Goal: Task Accomplishment & Management: Manage account settings

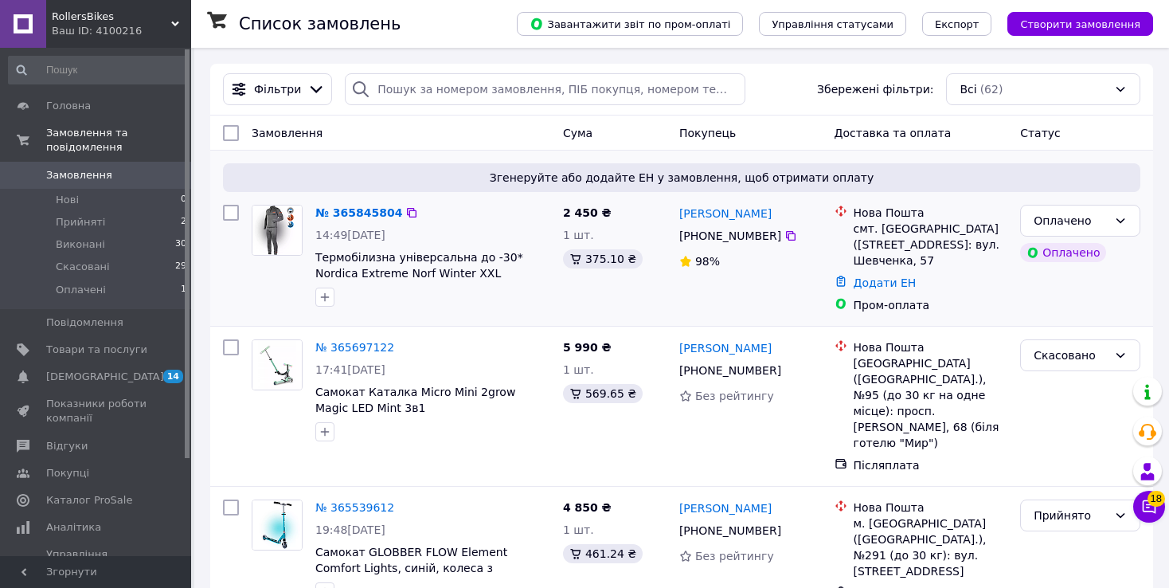
click at [786, 235] on icon at bounding box center [791, 236] width 10 height 10
click at [122, 211] on li "Прийняті 2" at bounding box center [98, 222] width 196 height 22
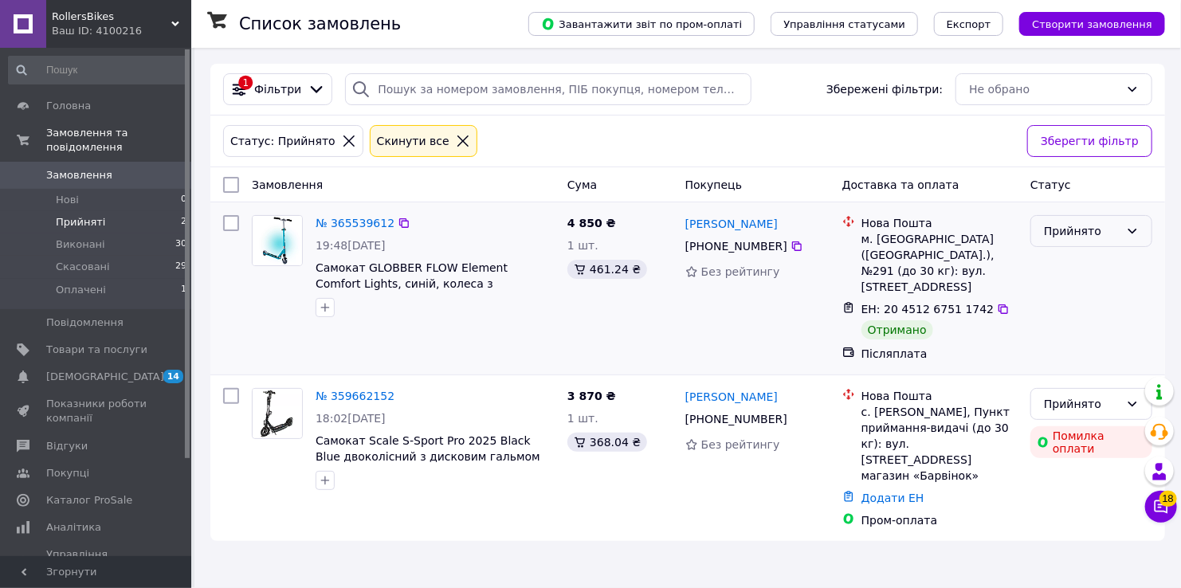
click at [1093, 236] on div "Прийнято" at bounding box center [1082, 231] width 76 height 18
click at [1069, 264] on li "Виконано" at bounding box center [1091, 265] width 120 height 29
click at [789, 411] on div at bounding box center [797, 419] width 16 height 16
click at [792, 414] on icon at bounding box center [797, 419] width 10 height 10
click at [53, 115] on link "Головна" at bounding box center [98, 105] width 196 height 27
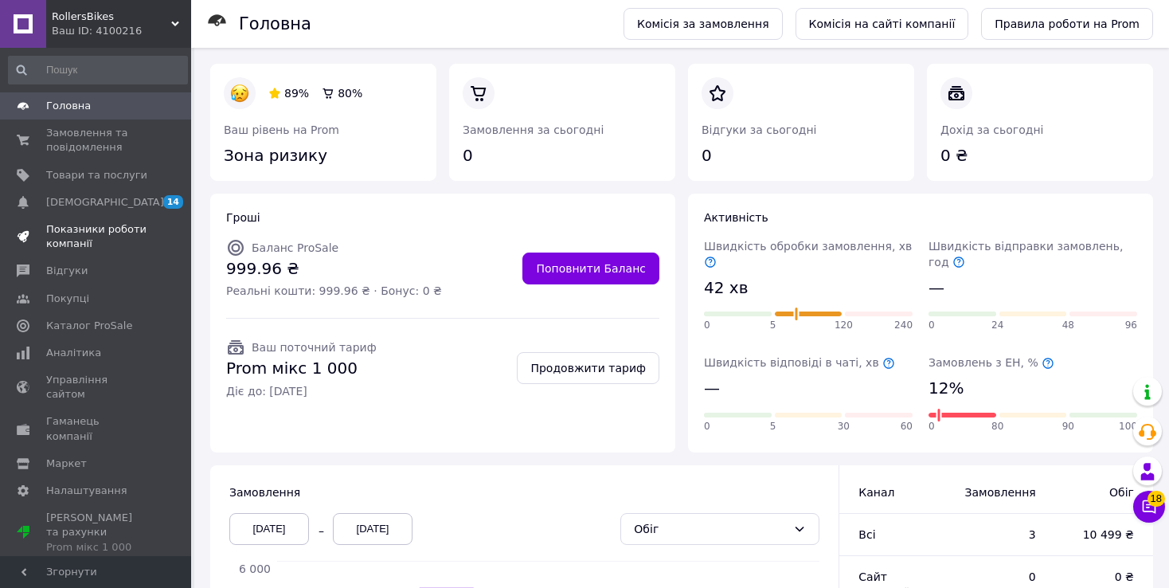
click at [97, 238] on span "Показники роботи компанії" at bounding box center [96, 236] width 101 height 29
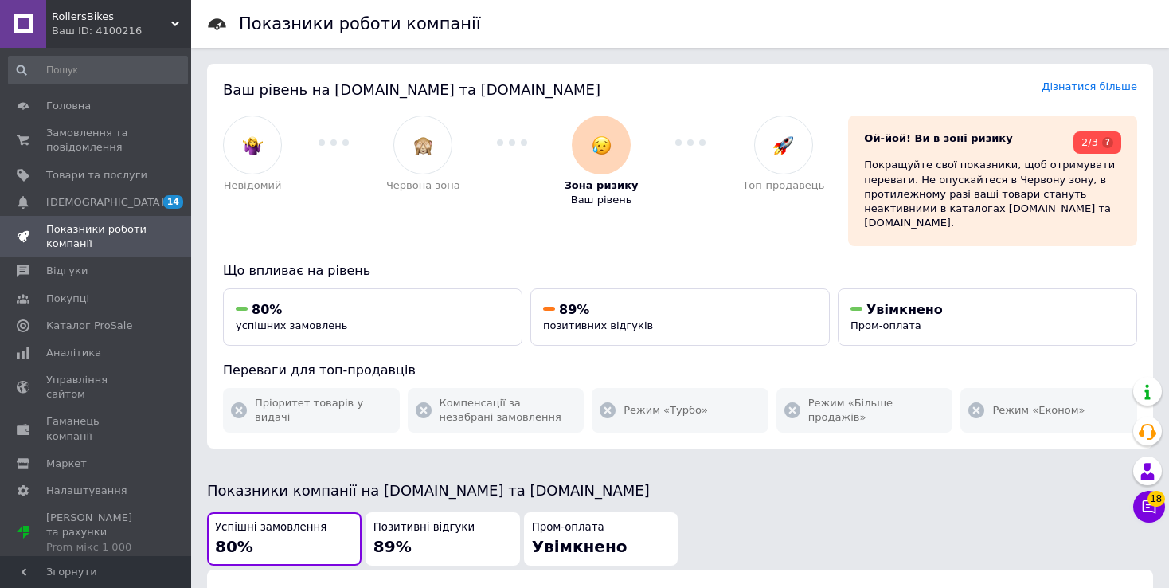
click at [88, 15] on span "RollersBikes" at bounding box center [111, 17] width 119 height 14
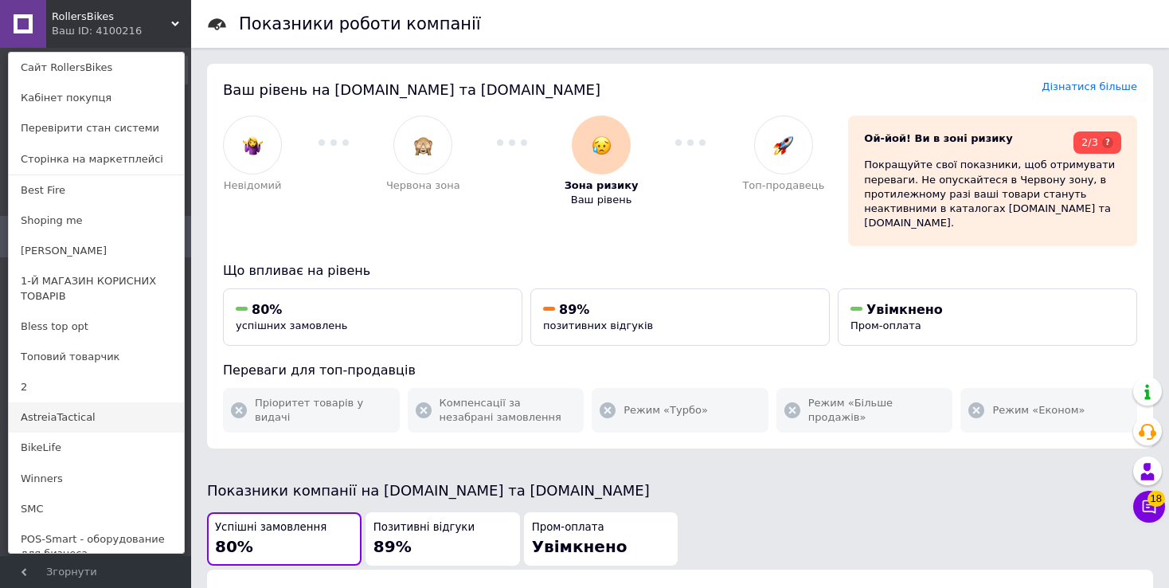
click at [53, 425] on link "AstreiaTactical" at bounding box center [96, 417] width 175 height 30
